Goal: Task Accomplishment & Management: Manage account settings

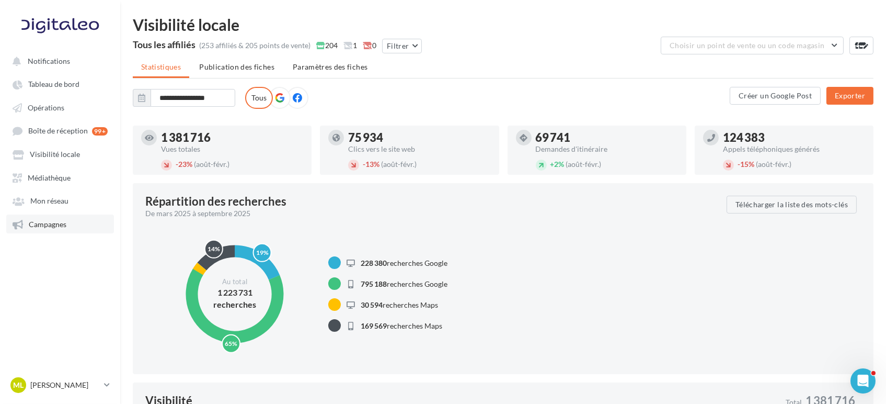
click at [49, 232] on link "Campagnes" at bounding box center [60, 223] width 108 height 19
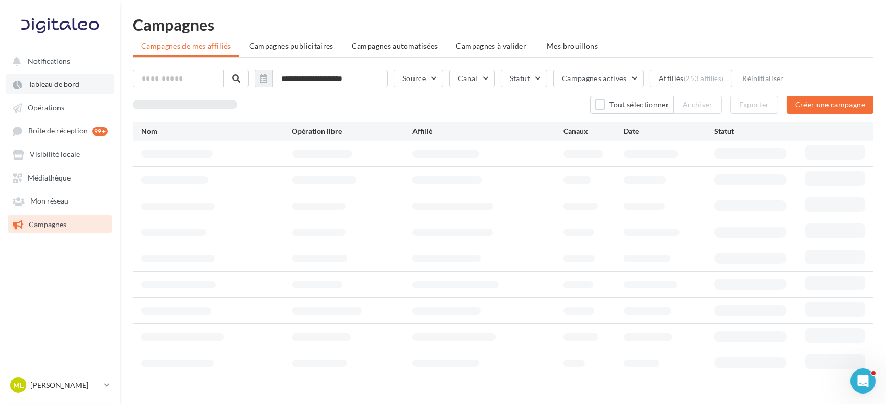
click at [51, 78] on link "Tableau de bord" at bounding box center [60, 83] width 108 height 19
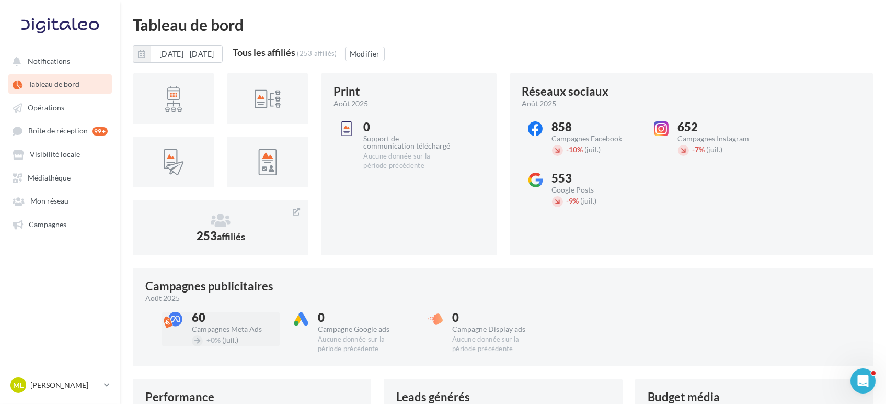
click at [201, 322] on div "60" at bounding box center [235, 318] width 87 height 12
click at [223, 54] on button "[DATE] - [DATE]" at bounding box center [187, 54] width 72 height 18
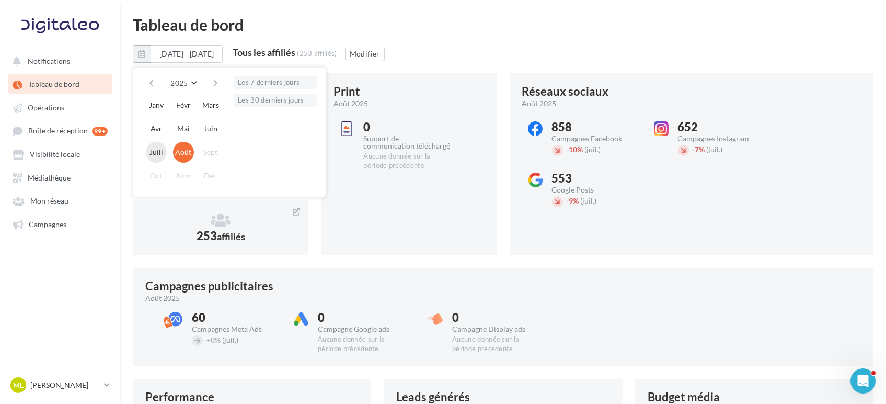
click at [159, 150] on button "Juill" at bounding box center [156, 152] width 21 height 21
click at [163, 147] on button "Juill" at bounding box center [156, 152] width 21 height 21
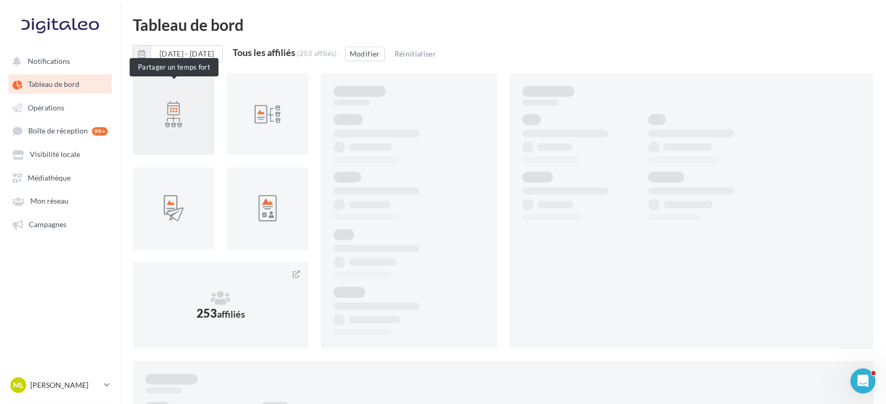
click at [159, 150] on div at bounding box center [174, 114] width 82 height 82
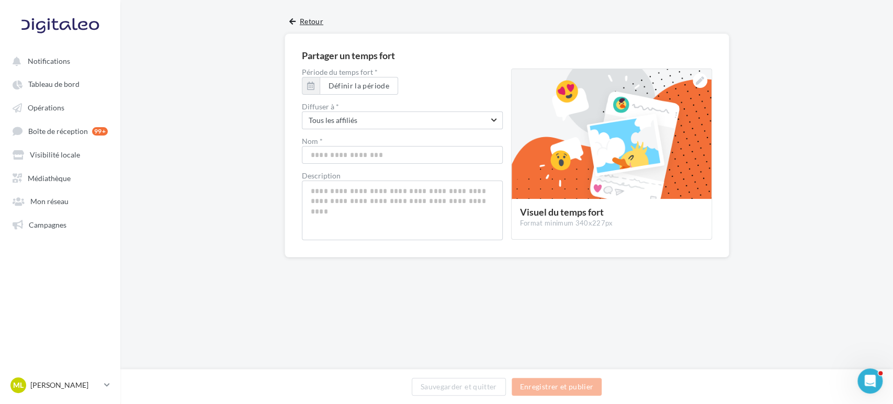
click at [297, 20] on button "Retour" at bounding box center [306, 24] width 42 height 19
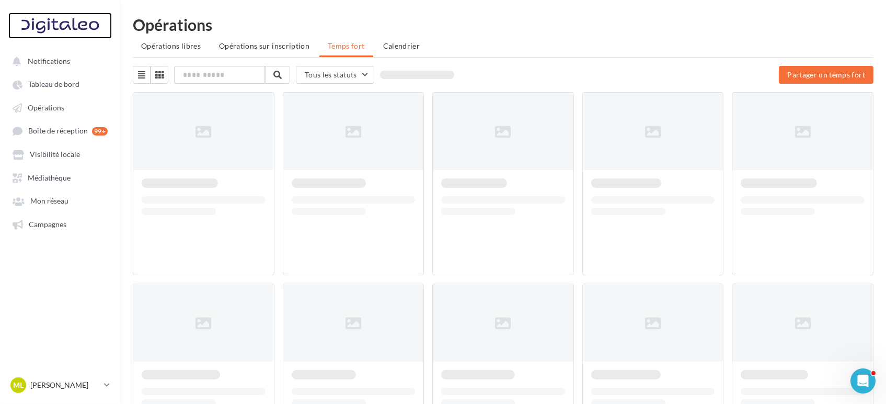
click at [61, 22] on div at bounding box center [60, 26] width 84 height 26
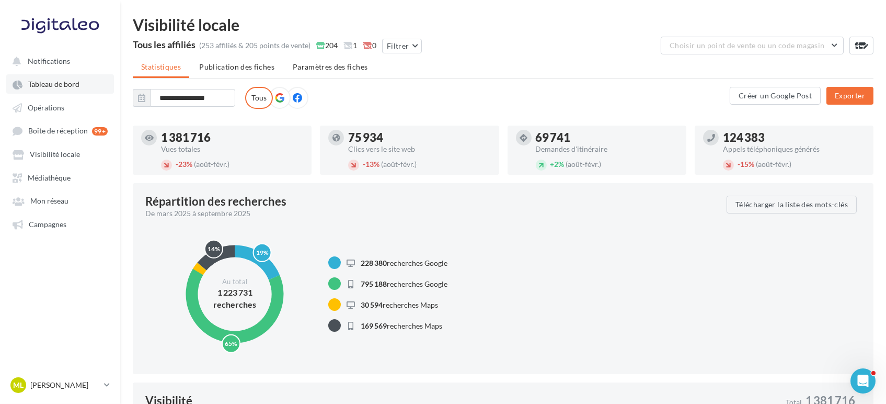
click at [52, 84] on span "Tableau de bord" at bounding box center [53, 84] width 51 height 9
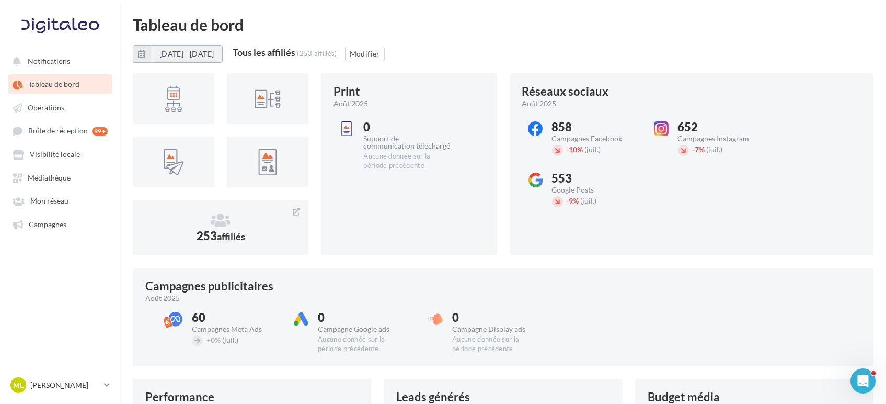
click at [175, 52] on button "[DATE] - [DATE]" at bounding box center [187, 54] width 72 height 18
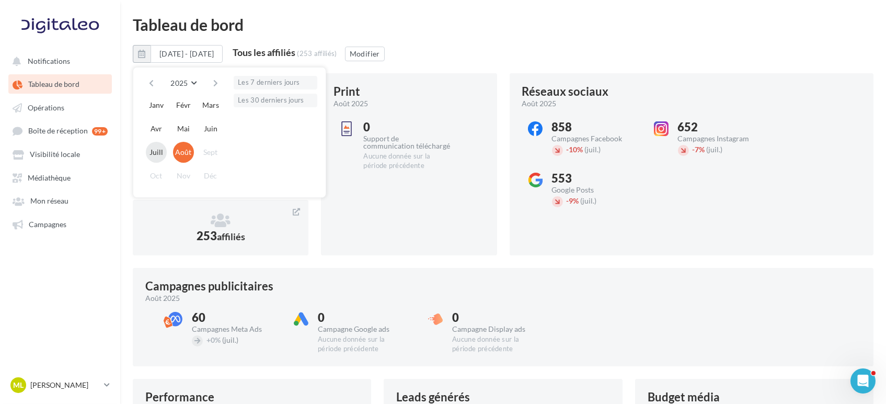
click at [159, 150] on button "Juill" at bounding box center [156, 152] width 21 height 21
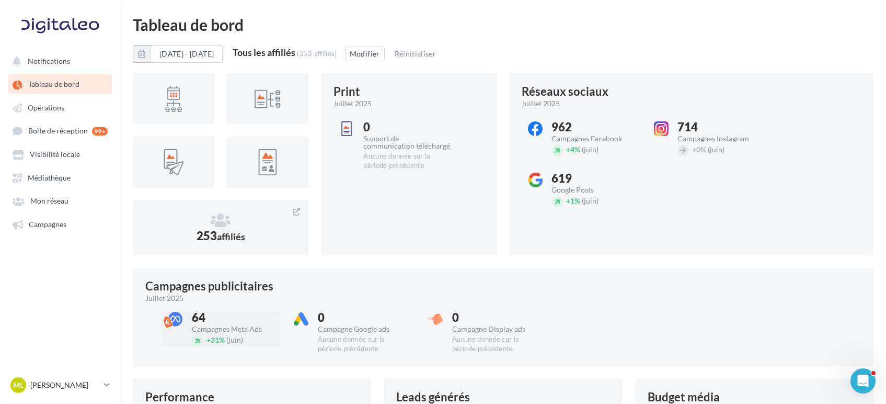
click at [209, 322] on div "64" at bounding box center [235, 318] width 87 height 12
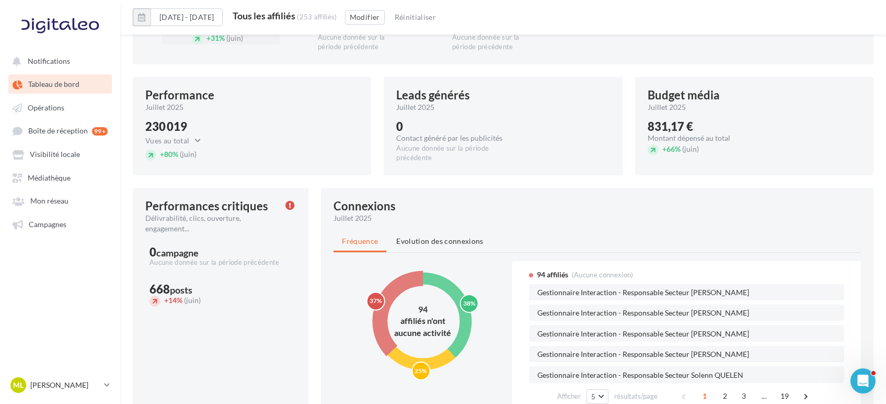
scroll to position [183, 0]
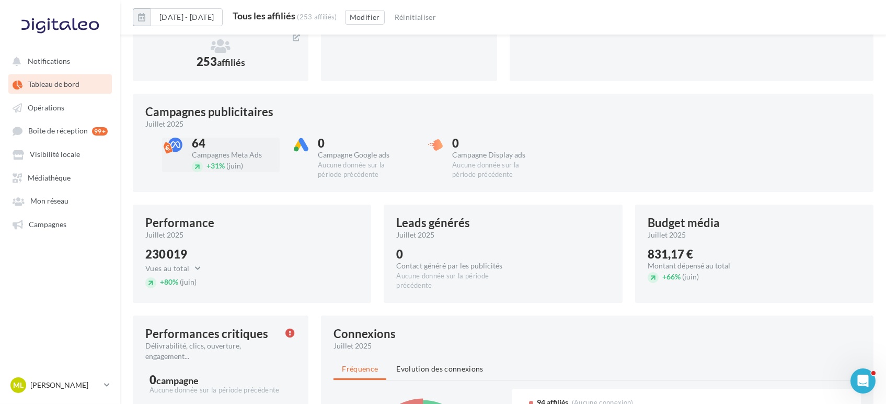
click at [223, 168] on span "+ 31%" at bounding box center [216, 165] width 18 height 9
click at [199, 159] on div "64 Campagnes Meta Ads + 31% (juin)" at bounding box center [235, 155] width 87 height 35
click at [196, 146] on div "64" at bounding box center [235, 144] width 87 height 12
click at [196, 149] on div "64 Campagnes Meta Ads" at bounding box center [235, 148] width 87 height 21
click at [72, 223] on link "Campagnes" at bounding box center [60, 223] width 108 height 19
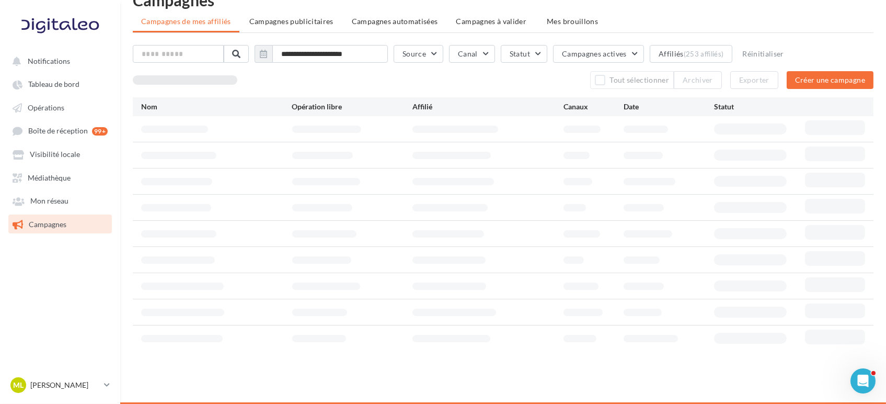
scroll to position [17, 0]
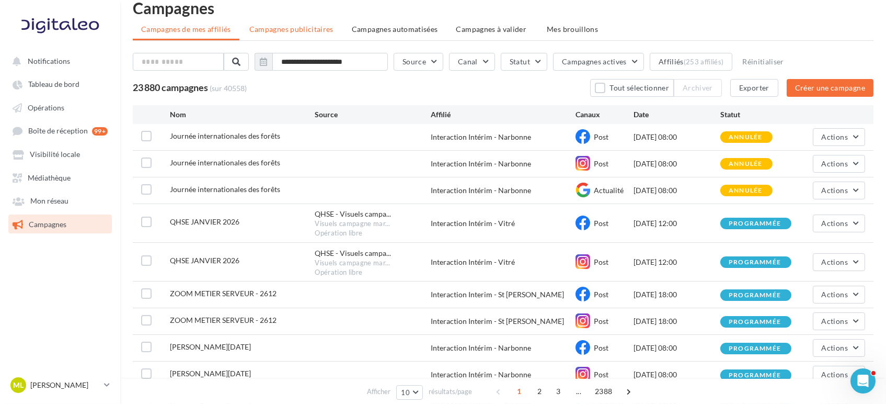
click at [297, 26] on span "Campagnes publicitaires" at bounding box center [291, 29] width 84 height 9
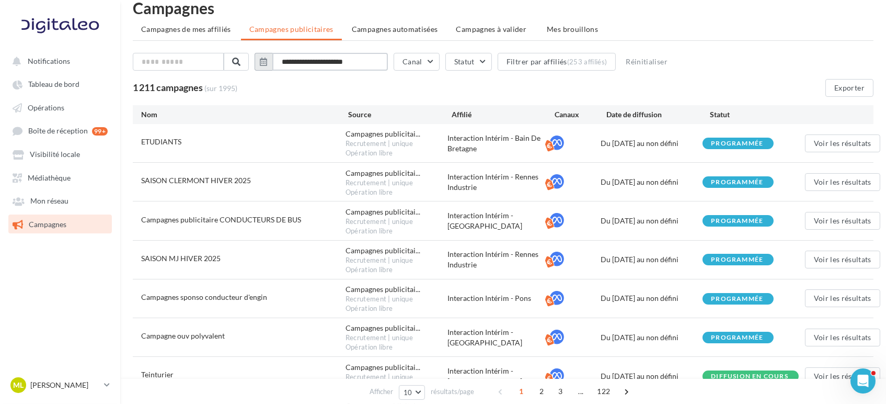
click at [360, 60] on input "**********" at bounding box center [330, 62] width 116 height 18
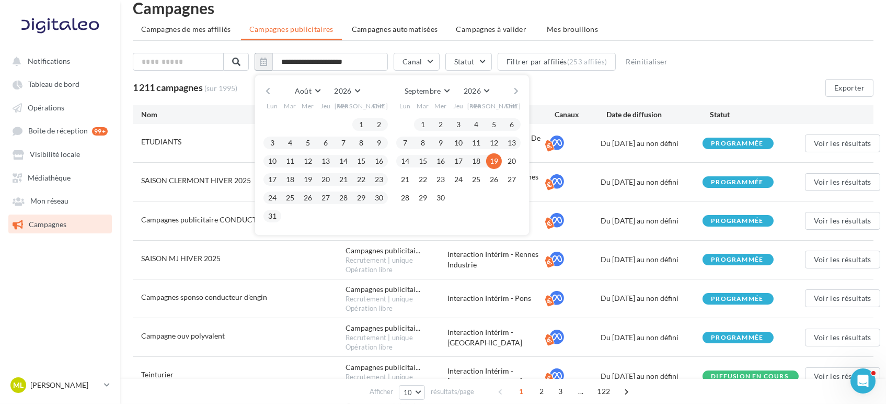
click at [269, 89] on button "button" at bounding box center [268, 91] width 9 height 15
click at [311, 122] on button "1" at bounding box center [308, 125] width 16 height 16
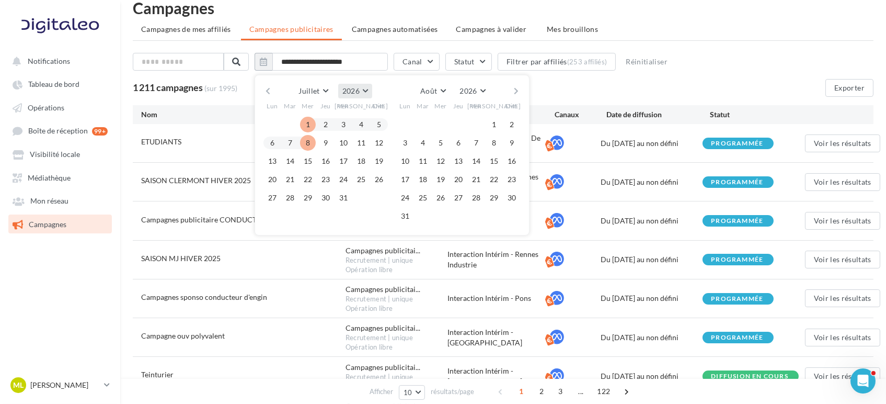
click at [357, 86] on span "2026" at bounding box center [351, 90] width 17 height 9
click at [339, 115] on button "2025" at bounding box center [335, 116] width 73 height 19
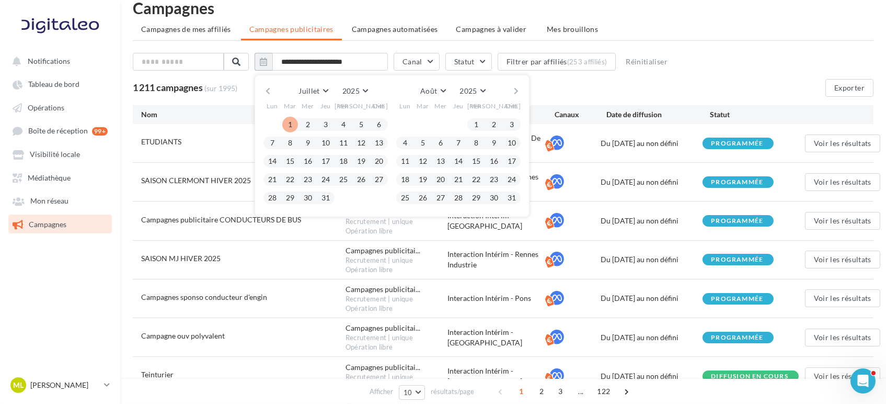
click at [291, 124] on button "1" at bounding box center [290, 125] width 16 height 16
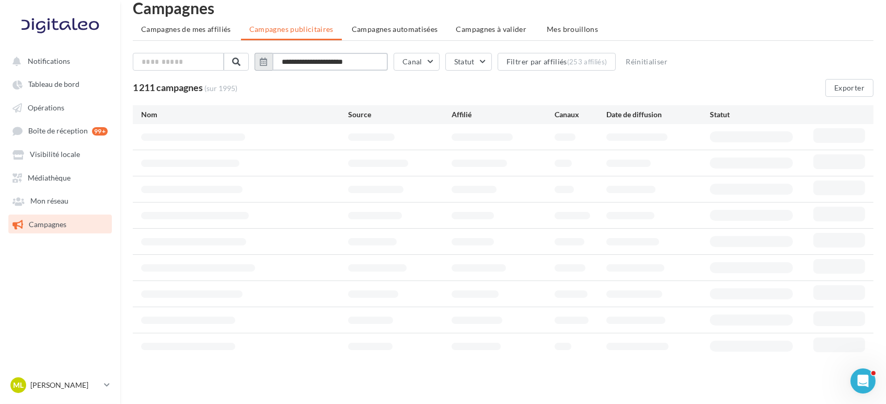
click at [324, 59] on input "**********" at bounding box center [330, 62] width 116 height 18
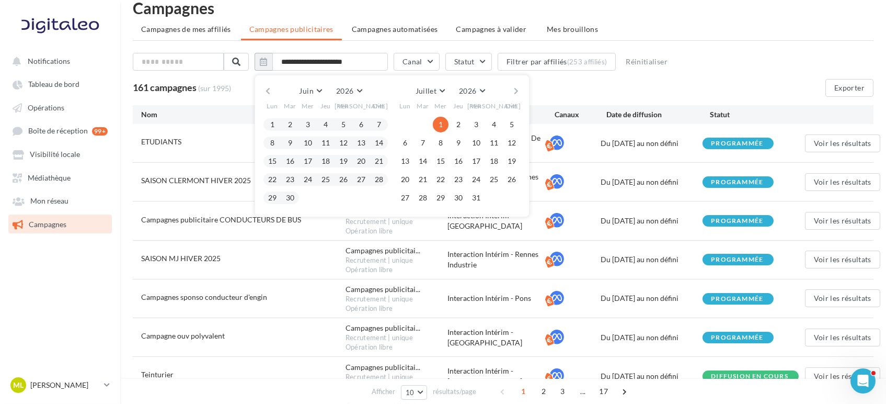
click at [278, 87] on div "Juin Janvier Février Mars Avril Mai Juin Juillet Août Septembre Octobre Novembr…" at bounding box center [391, 91] width 239 height 15
click at [272, 87] on button "button" at bounding box center [268, 91] width 9 height 15
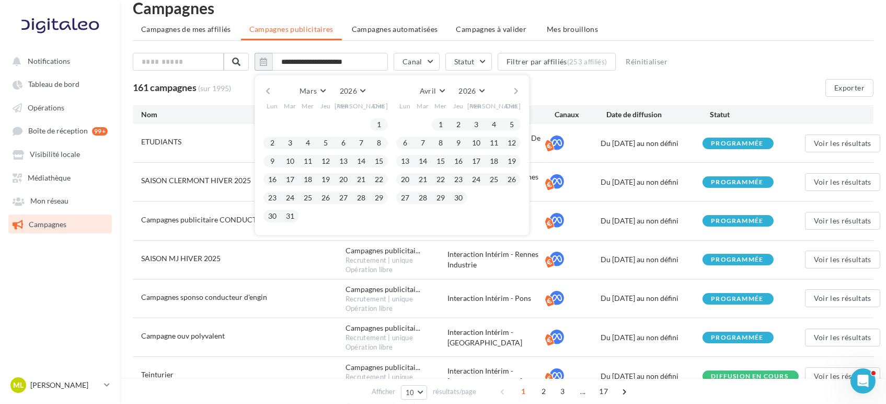
click at [272, 87] on button "button" at bounding box center [268, 91] width 9 height 15
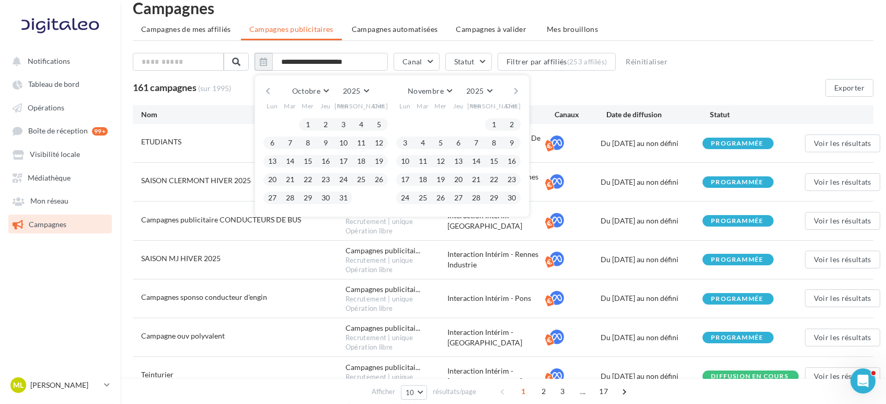
click at [272, 87] on button "button" at bounding box center [268, 91] width 9 height 15
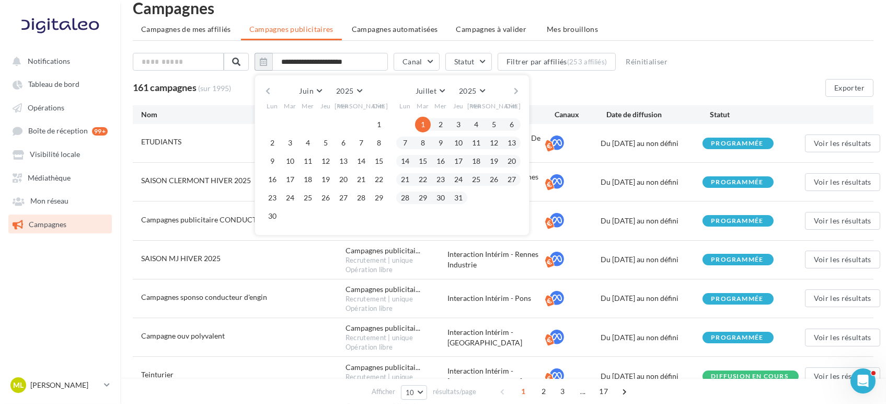
click at [427, 121] on button "1" at bounding box center [423, 125] width 16 height 16
click at [463, 197] on button "31" at bounding box center [459, 198] width 16 height 16
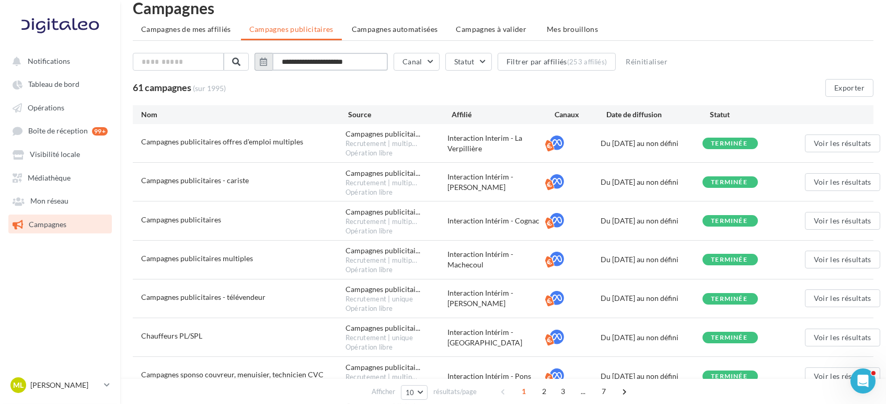
click at [344, 60] on input "**********" at bounding box center [330, 62] width 116 height 18
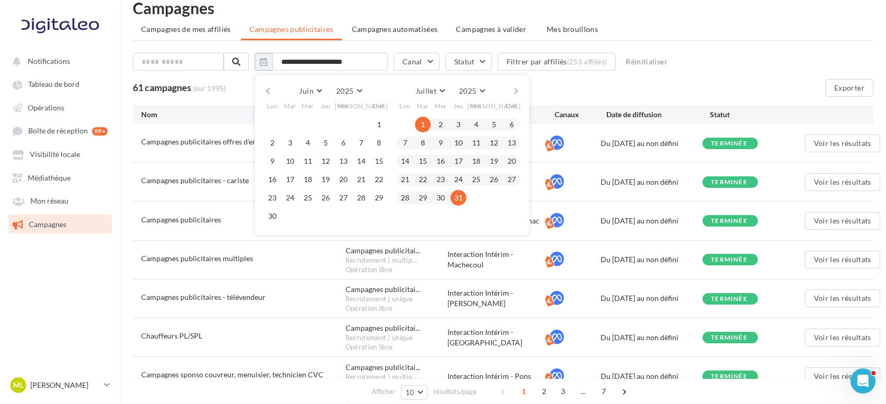
click at [521, 92] on button "button" at bounding box center [516, 91] width 9 height 15
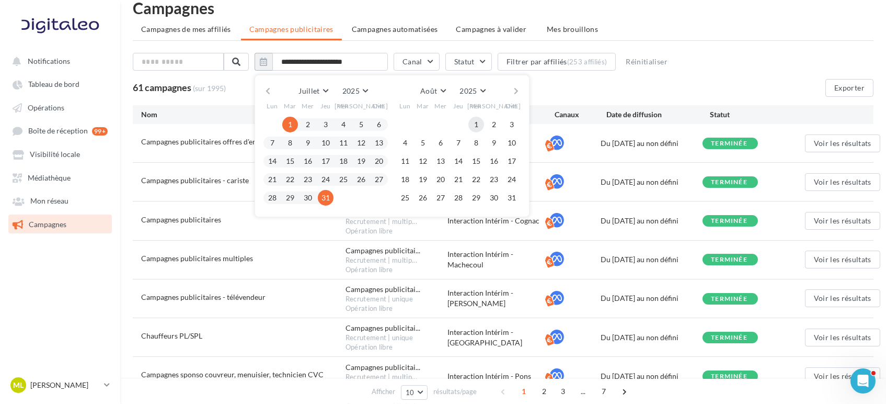
click at [477, 122] on button "1" at bounding box center [477, 125] width 16 height 16
click at [516, 194] on button "31" at bounding box center [512, 198] width 16 height 16
type input "**********"
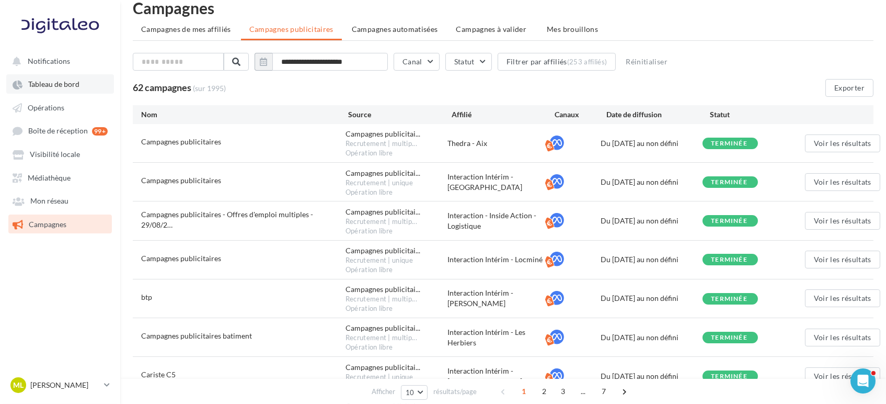
click at [47, 88] on span "Tableau de bord" at bounding box center [53, 84] width 51 height 9
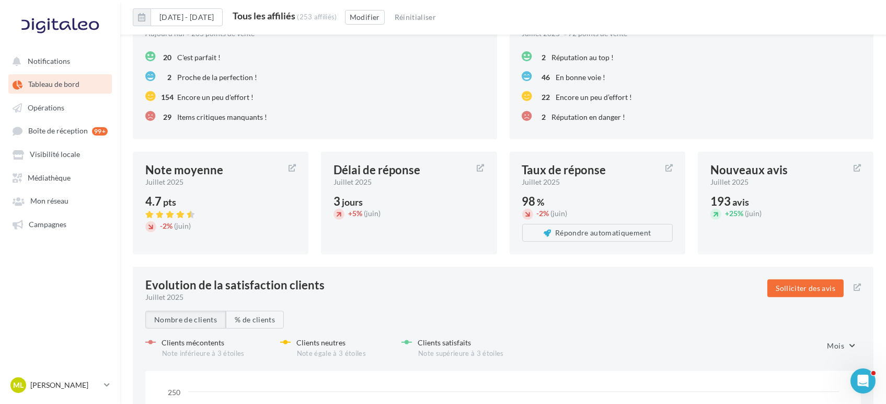
scroll to position [1113, 0]
click at [49, 154] on span "Visibilité locale" at bounding box center [55, 154] width 50 height 9
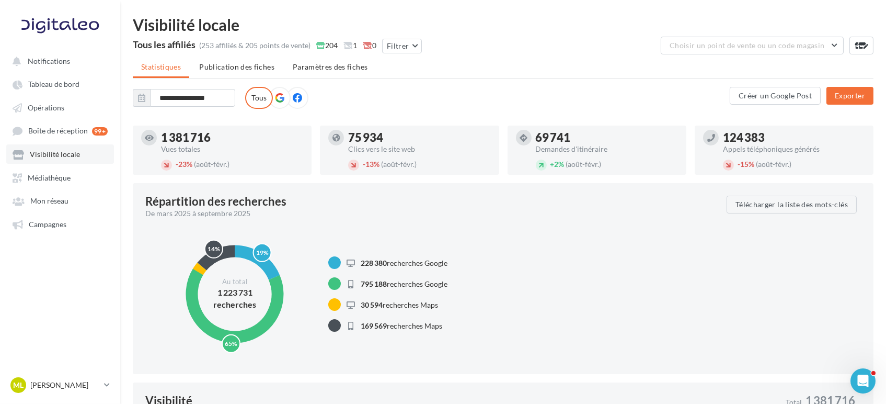
click at [72, 160] on link "Visibilité locale" at bounding box center [60, 153] width 108 height 19
click at [63, 134] on span "Boîte de réception" at bounding box center [58, 131] width 60 height 9
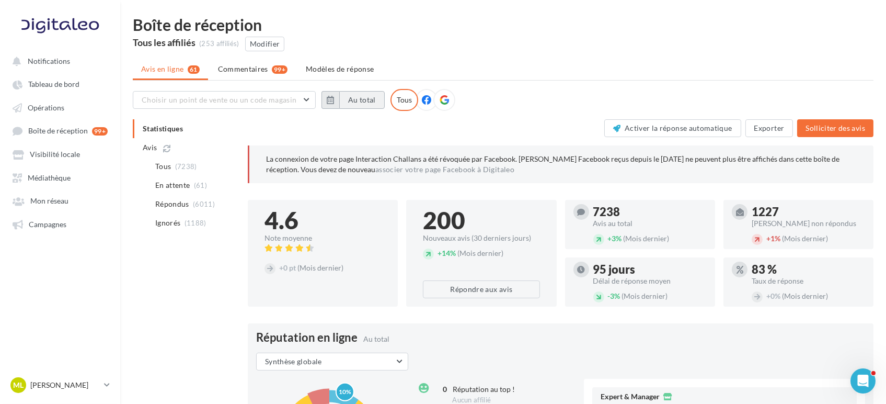
click at [365, 101] on button "Au total" at bounding box center [361, 100] width 45 height 18
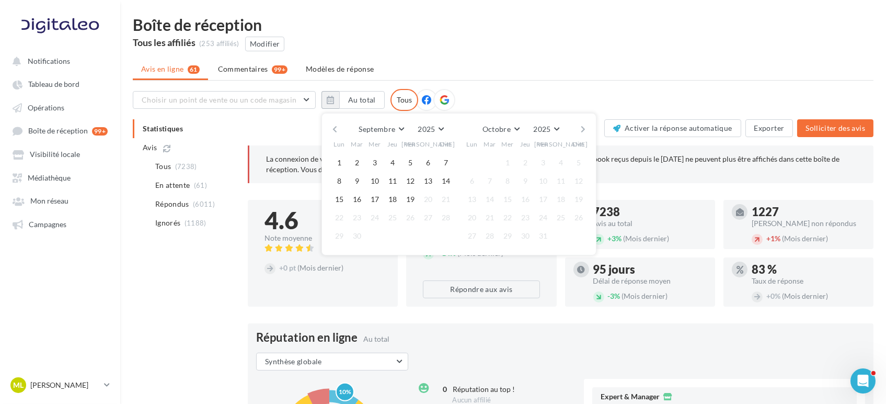
click at [334, 131] on button "button" at bounding box center [335, 129] width 9 height 15
click at [409, 158] on button "1" at bounding box center [411, 163] width 16 height 16
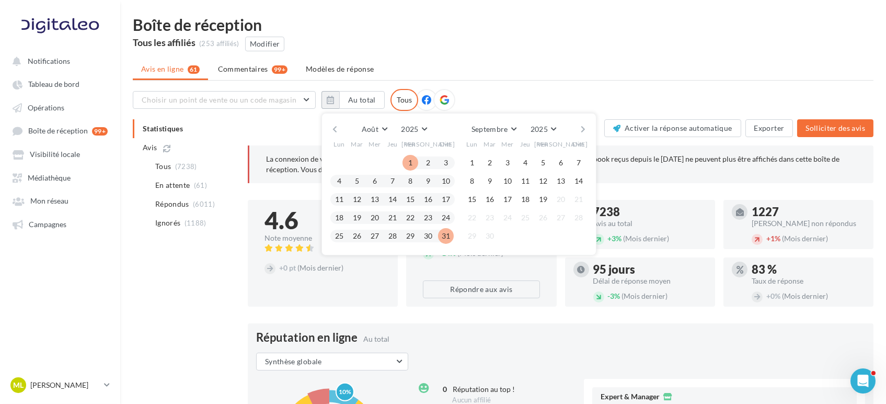
click at [449, 238] on button "31" at bounding box center [446, 236] width 16 height 16
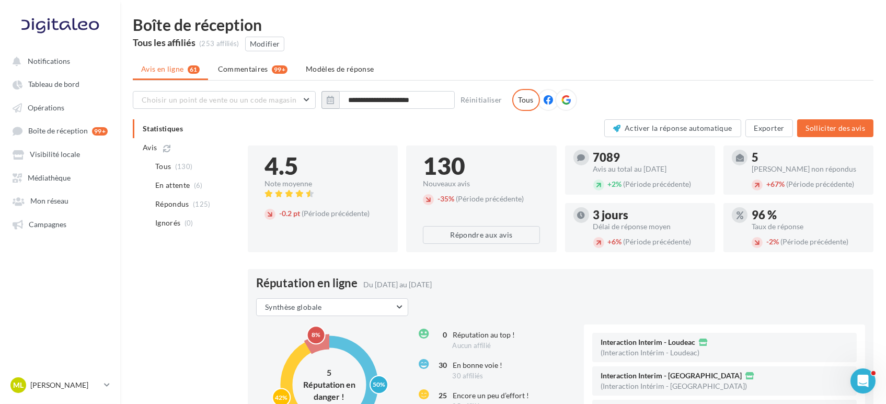
click at [568, 97] on icon at bounding box center [566, 99] width 9 height 9
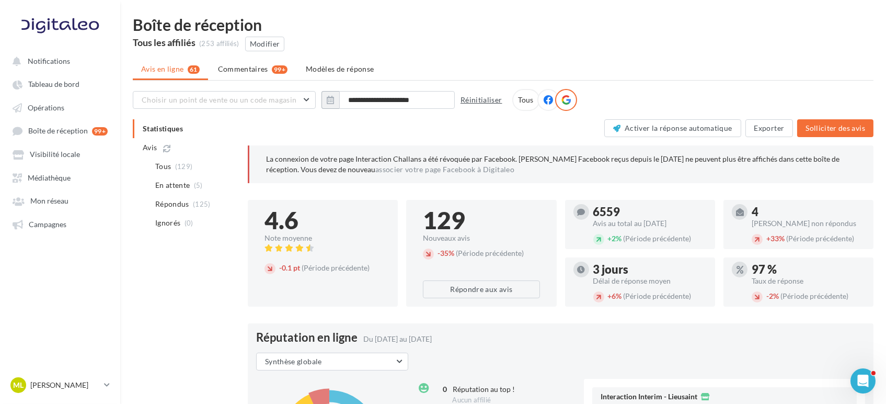
click at [479, 98] on button "Réinitialiser" at bounding box center [482, 100] width 50 height 13
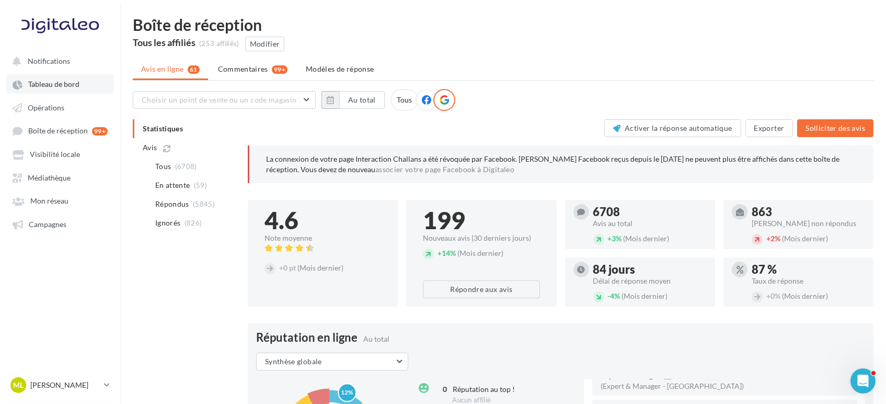
click at [67, 80] on span "Tableau de bord" at bounding box center [53, 84] width 51 height 9
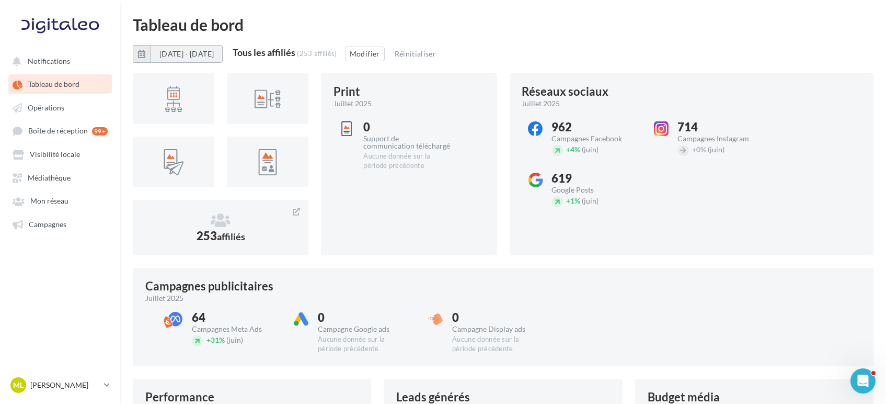
click at [198, 56] on button "[DATE] - [DATE]" at bounding box center [187, 54] width 72 height 18
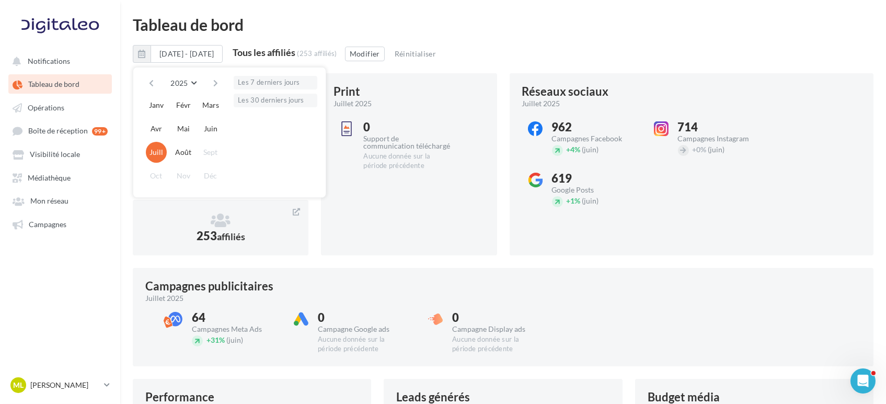
click at [710, 229] on div "Réseaux sociaux juillet 2025 962 Campagnes Facebook + 4% (juin) 714 Campagnes I…" at bounding box center [692, 164] width 365 height 182
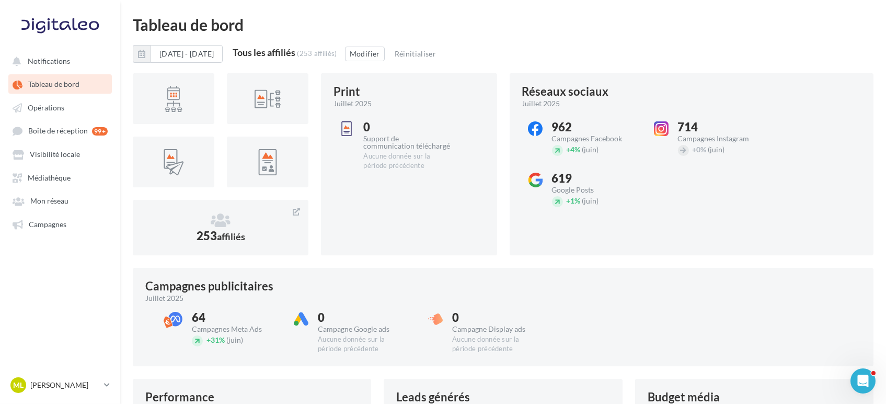
click at [534, 20] on div "Tableau de bord" at bounding box center [503, 25] width 741 height 16
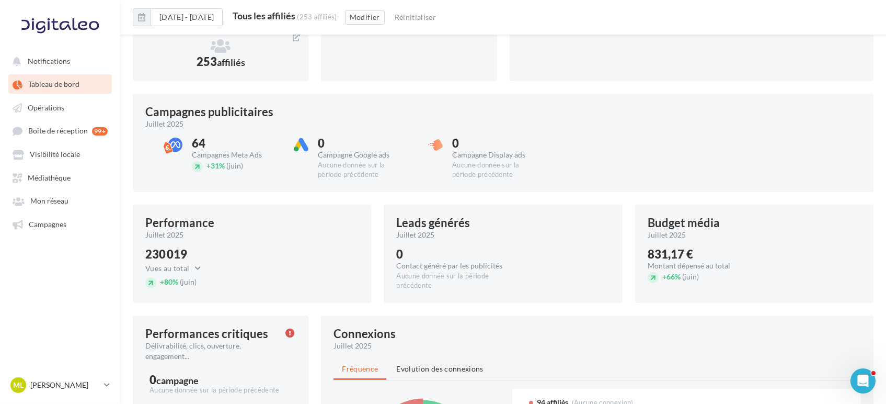
scroll to position [241, 0]
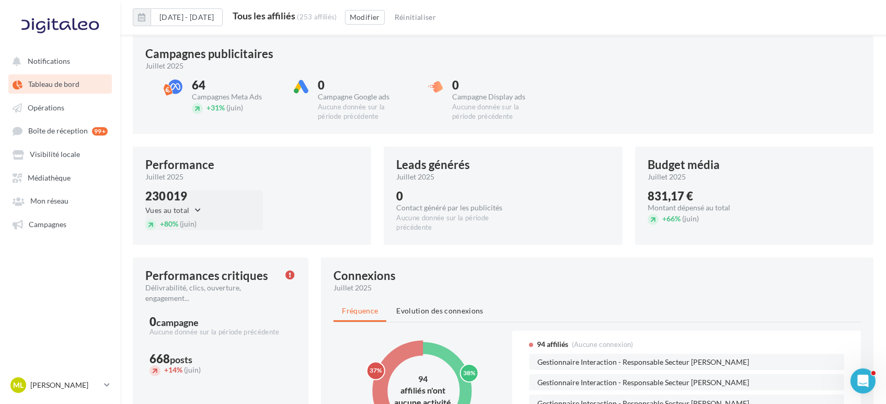
click at [195, 208] on button "Vues au total" at bounding box center [175, 210] width 61 height 13
click at [331, 188] on div "Performance juillet 2025 230 019 Vues au total Vues au total Clics au total + 8…" at bounding box center [252, 195] width 238 height 98
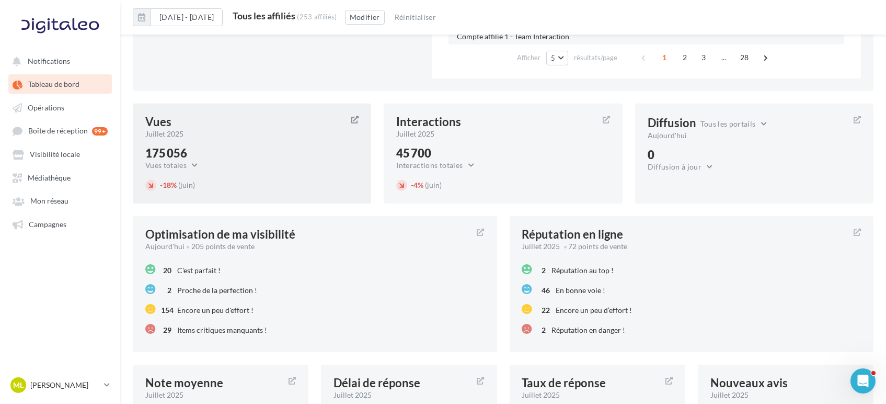
scroll to position [871, 0]
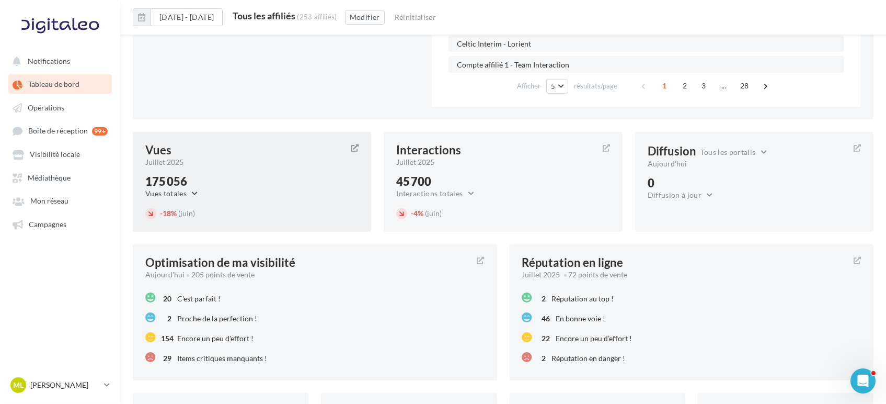
click at [188, 189] on button "Vues totales" at bounding box center [174, 193] width 58 height 13
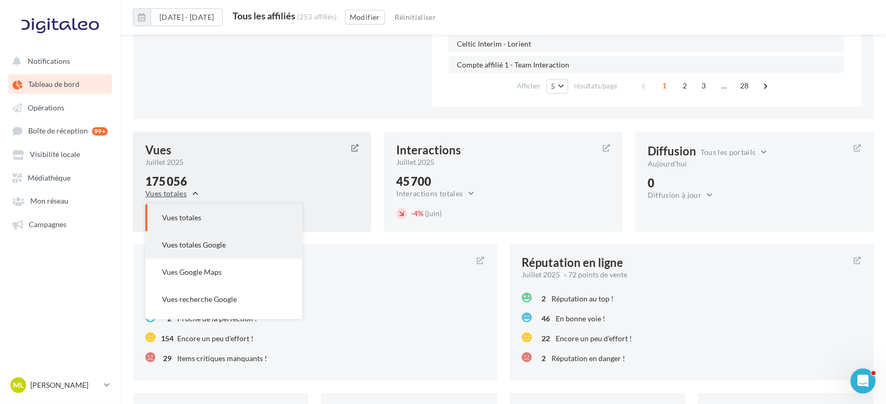
scroll to position [21, 0]
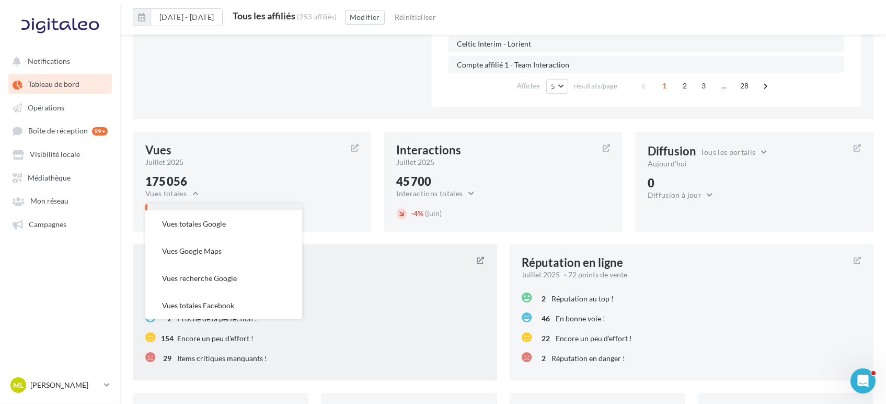
click at [402, 271] on div "Aujourd'hui 205 points de vente" at bounding box center [307, 274] width 324 height 10
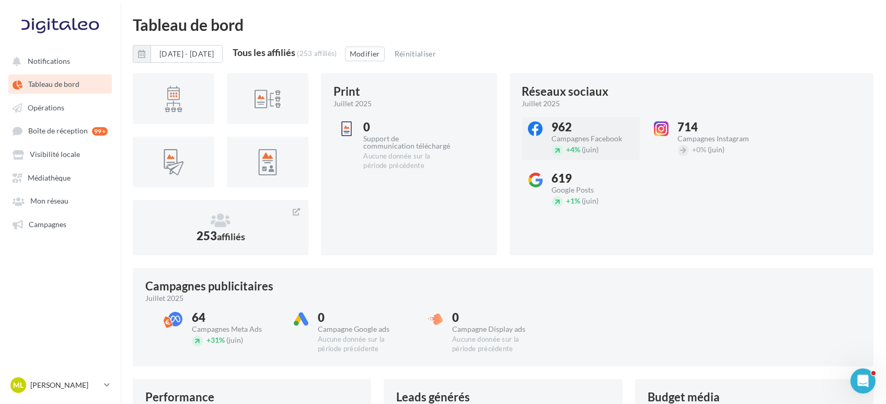
click at [577, 148] on span "+ 4%" at bounding box center [574, 149] width 14 height 9
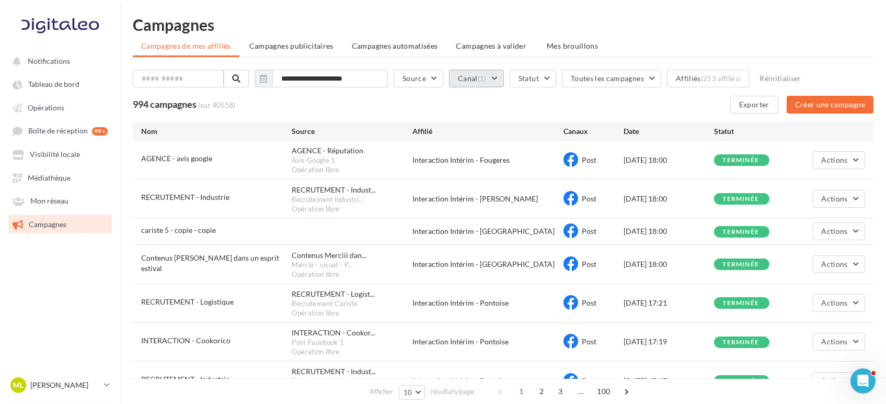
click at [487, 79] on span "(1)" at bounding box center [482, 78] width 9 height 8
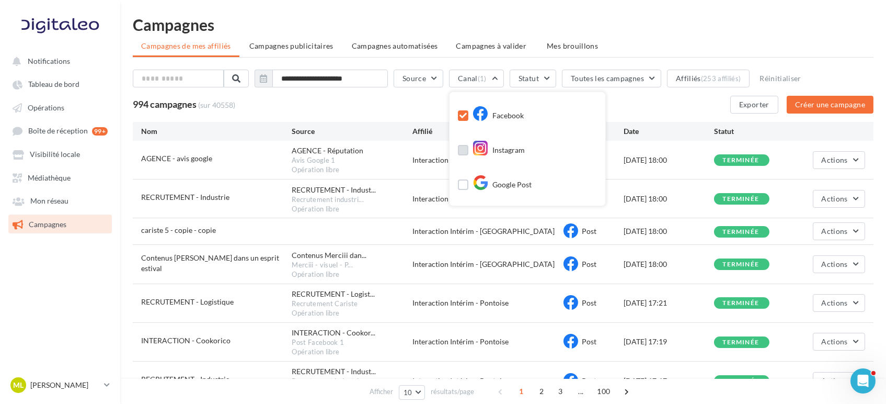
click at [469, 150] on label at bounding box center [463, 150] width 10 height 10
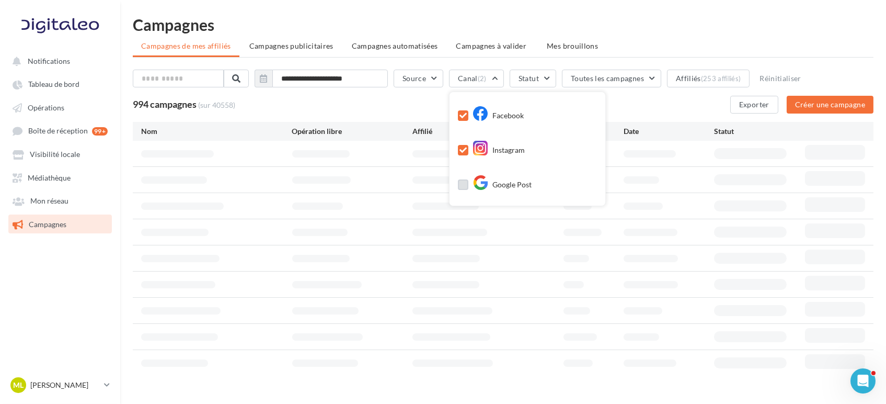
click at [469, 186] on label at bounding box center [463, 184] width 10 height 10
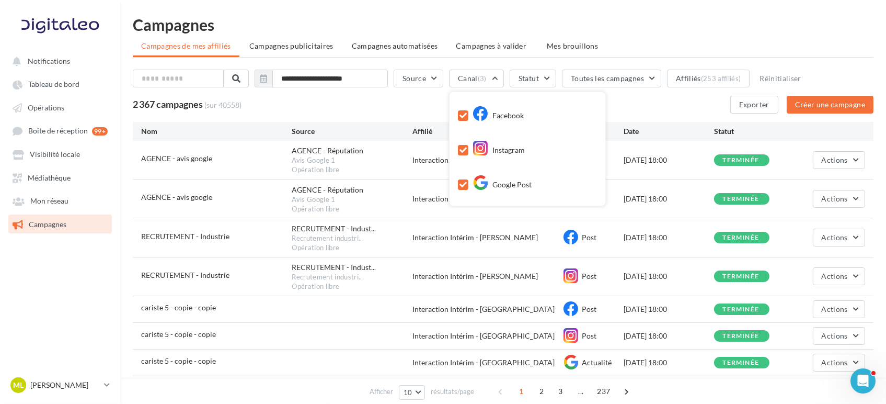
click at [407, 104] on div "2 367 campagnes (sur 40558) Exporter Créer une campagne" at bounding box center [503, 105] width 741 height 18
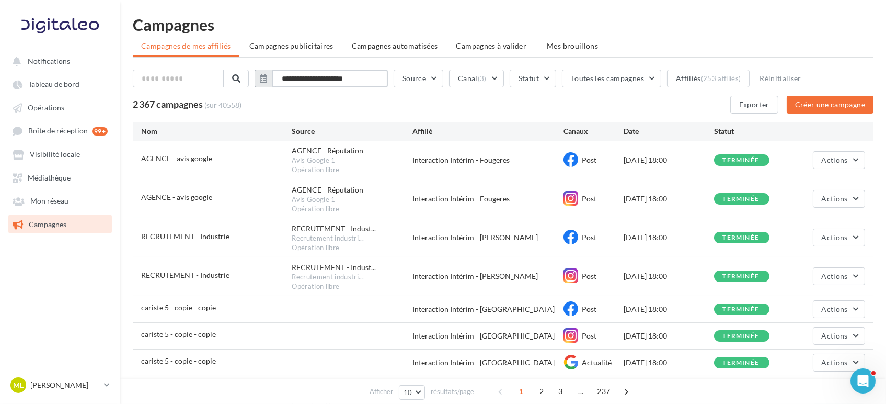
click at [344, 78] on input "**********" at bounding box center [330, 79] width 116 height 18
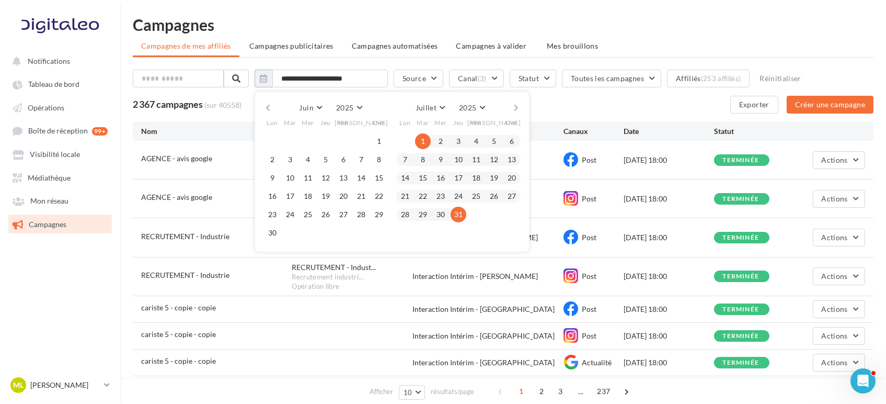
click at [521, 106] on button "button" at bounding box center [516, 107] width 9 height 15
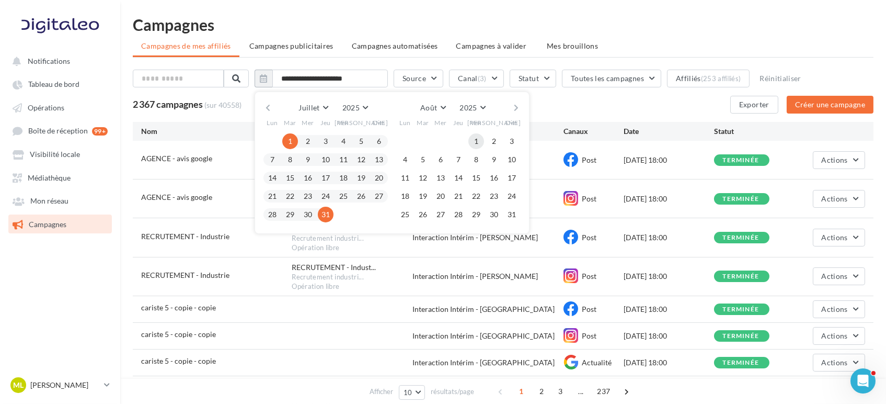
click at [479, 133] on button "1" at bounding box center [477, 141] width 16 height 16
click at [516, 211] on button "31" at bounding box center [512, 215] width 16 height 16
type input "**********"
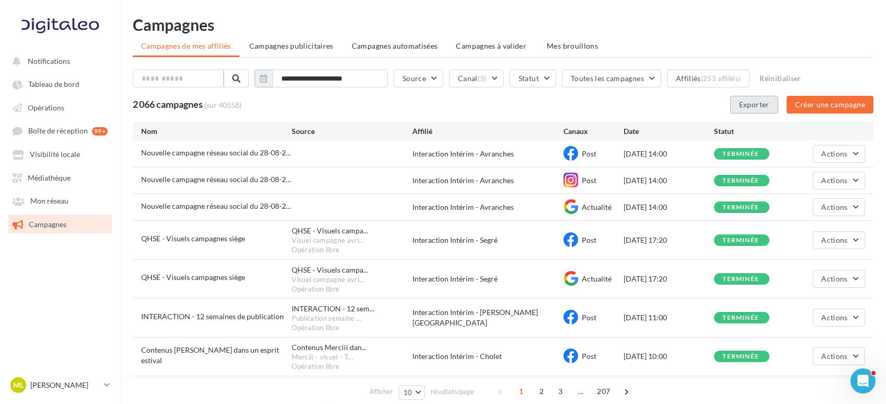
click at [753, 105] on button "Exporter" at bounding box center [755, 105] width 48 height 18
click at [39, 86] on span "Tableau de bord" at bounding box center [53, 84] width 51 height 9
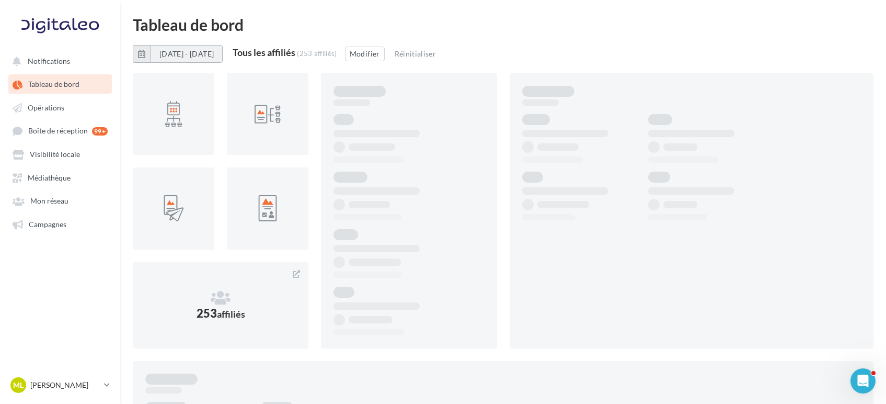
click at [223, 53] on button "[DATE] - [DATE]" at bounding box center [187, 54] width 72 height 18
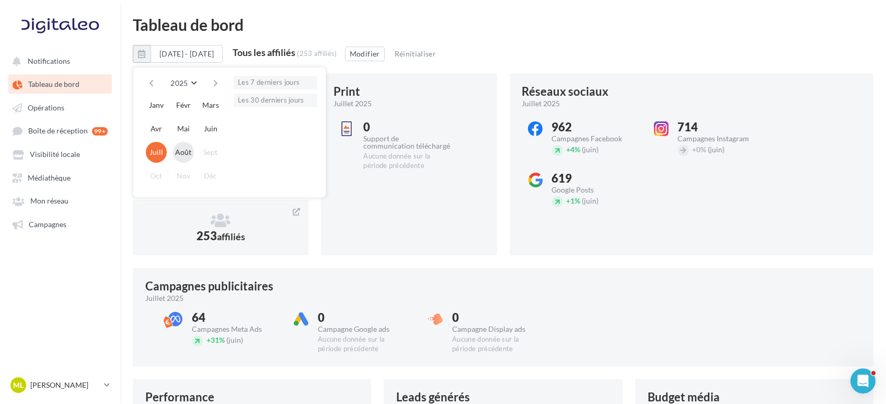
click at [177, 154] on button "Août" at bounding box center [183, 152] width 21 height 21
click at [181, 150] on button "Août" at bounding box center [183, 152] width 21 height 21
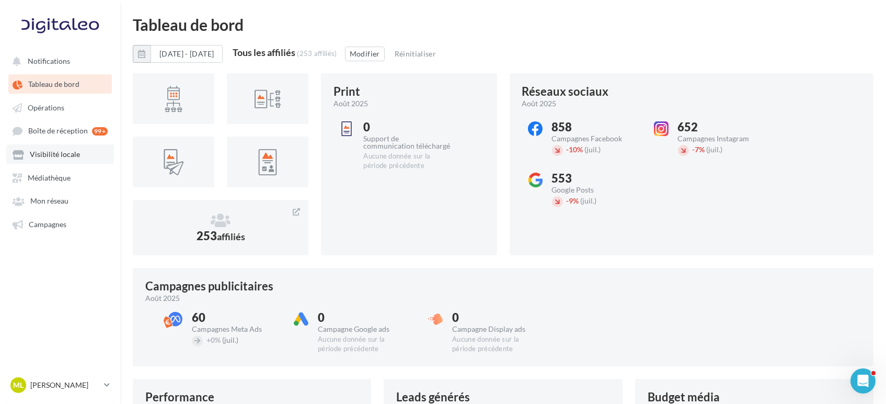
click at [53, 163] on link "Visibilité locale" at bounding box center [60, 153] width 108 height 19
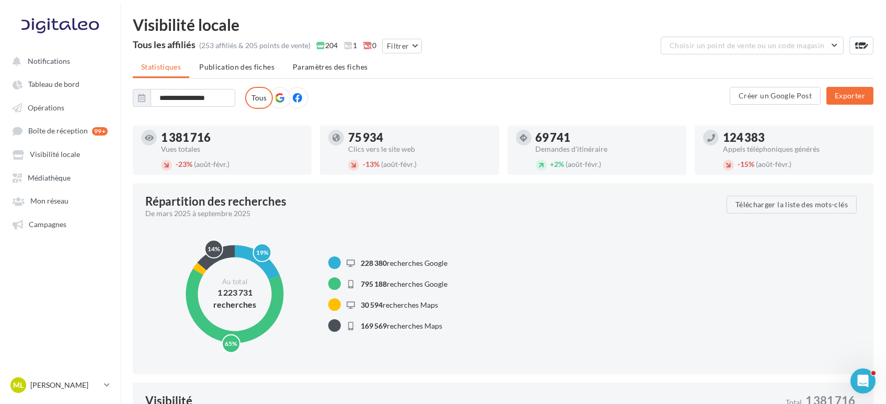
click at [280, 95] on icon at bounding box center [279, 97] width 9 height 9
click at [172, 96] on input "**********" at bounding box center [193, 98] width 85 height 18
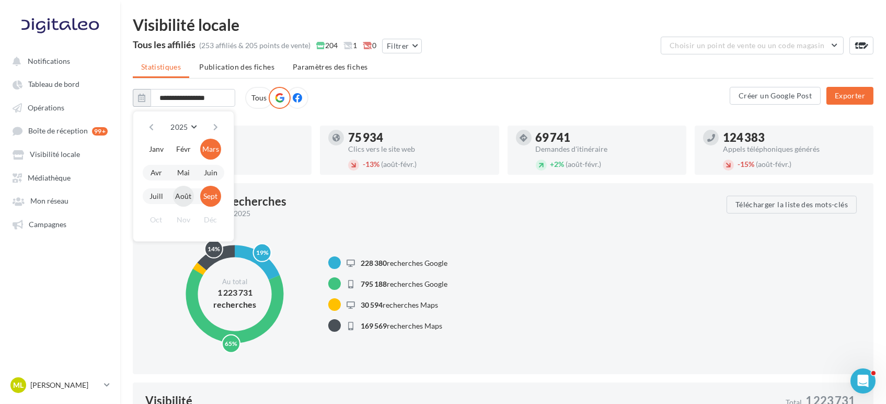
click at [185, 196] on button "Août" at bounding box center [183, 196] width 21 height 21
type input "*******"
